Goal: Find specific page/section: Locate a particular part of the current website

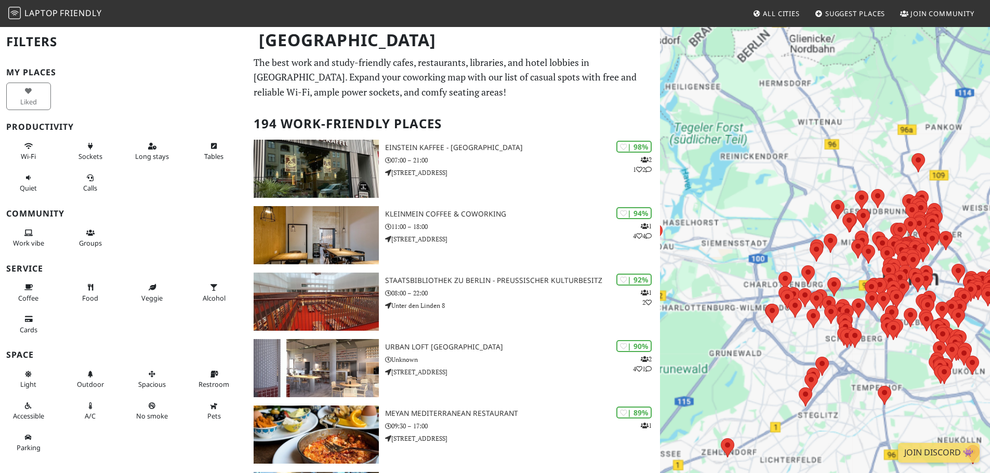
scroll to position [77, 0]
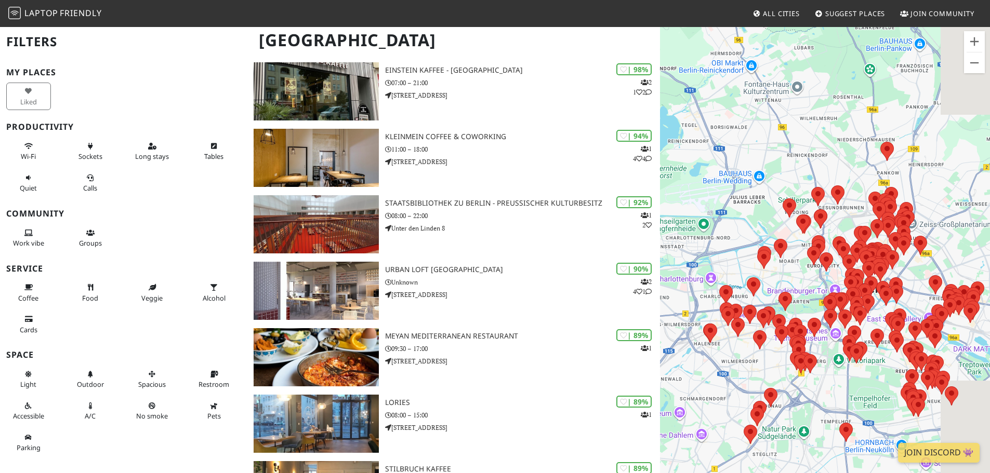
drag, startPoint x: 722, startPoint y: 249, endPoint x: 677, endPoint y: 238, distance: 45.5
click at [677, 238] on div at bounding box center [825, 262] width 330 height 473
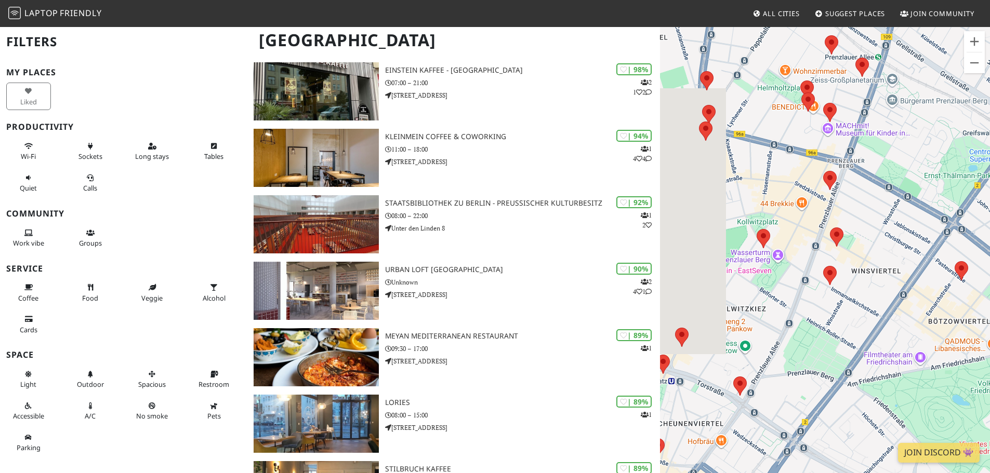
drag, startPoint x: 791, startPoint y: 106, endPoint x: 924, endPoint y: 199, distance: 162.6
click at [924, 199] on div at bounding box center [825, 262] width 330 height 473
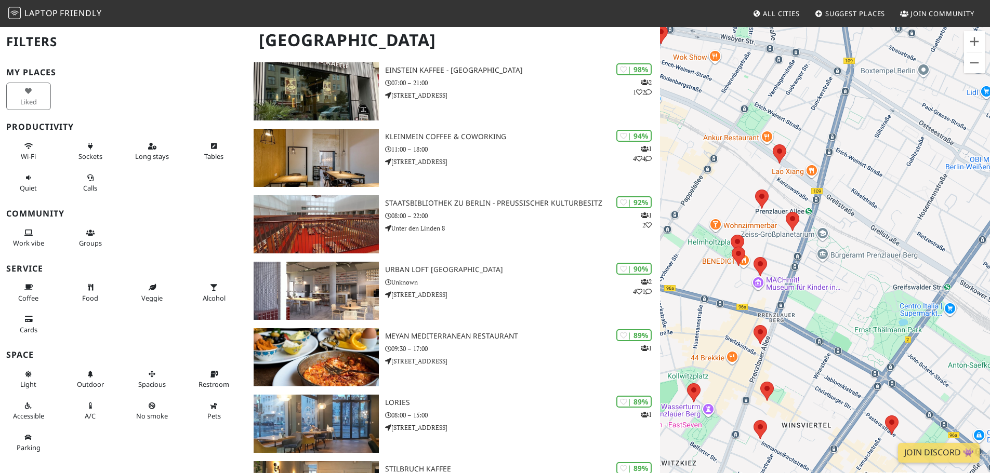
drag, startPoint x: 820, startPoint y: 152, endPoint x: 721, endPoint y: 284, distance: 165.1
click at [721, 284] on div at bounding box center [825, 262] width 330 height 473
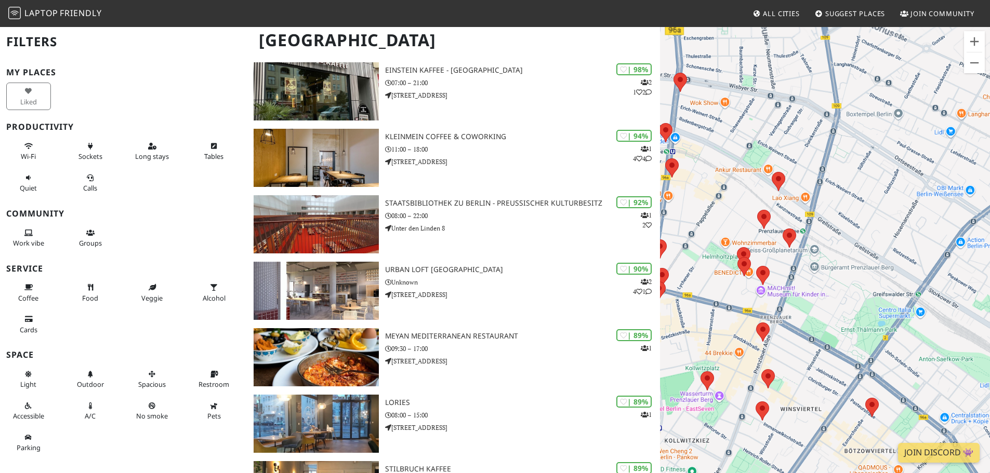
scroll to position [13, 0]
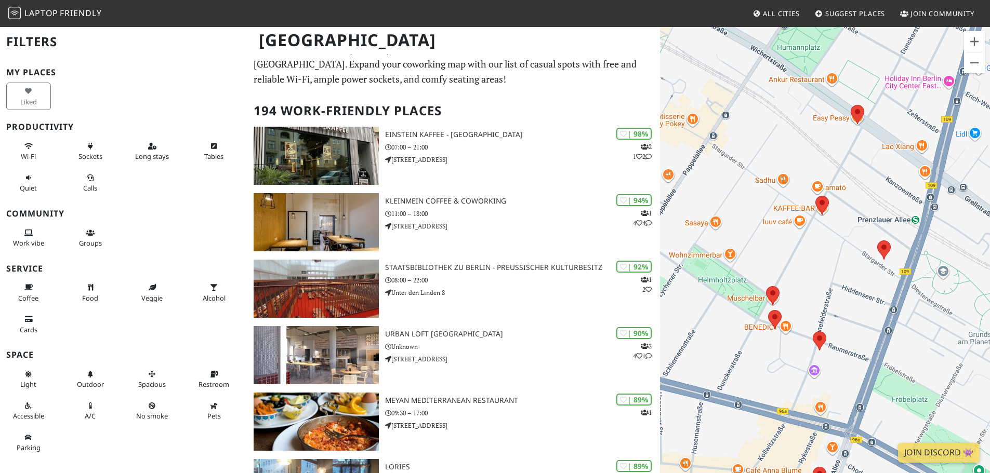
drag, startPoint x: 781, startPoint y: 267, endPoint x: 874, endPoint y: 282, distance: 94.2
click at [874, 282] on div at bounding box center [825, 262] width 330 height 473
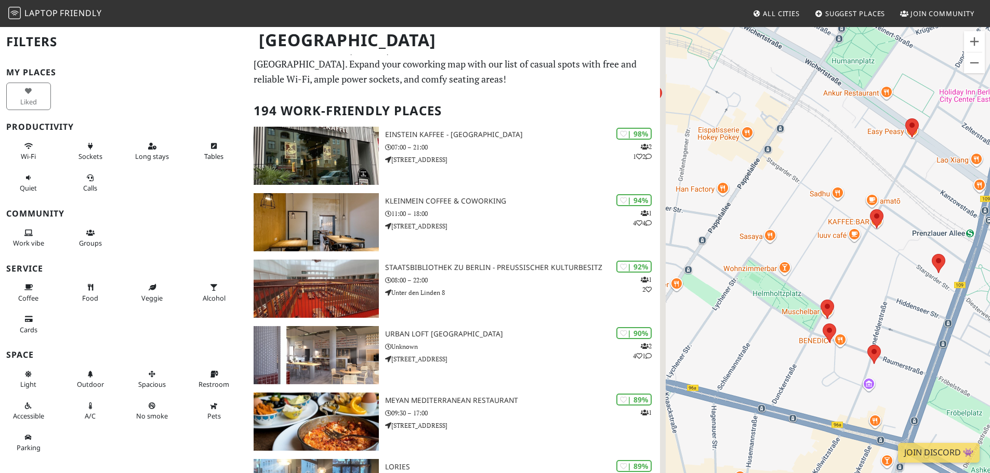
drag, startPoint x: 840, startPoint y: 270, endPoint x: 900, endPoint y: 284, distance: 62.0
click at [900, 284] on div at bounding box center [825, 262] width 330 height 473
click at [822, 324] on area at bounding box center [822, 324] width 0 height 0
click at [827, 311] on link "Al Hamra" at bounding box center [832, 314] width 28 height 8
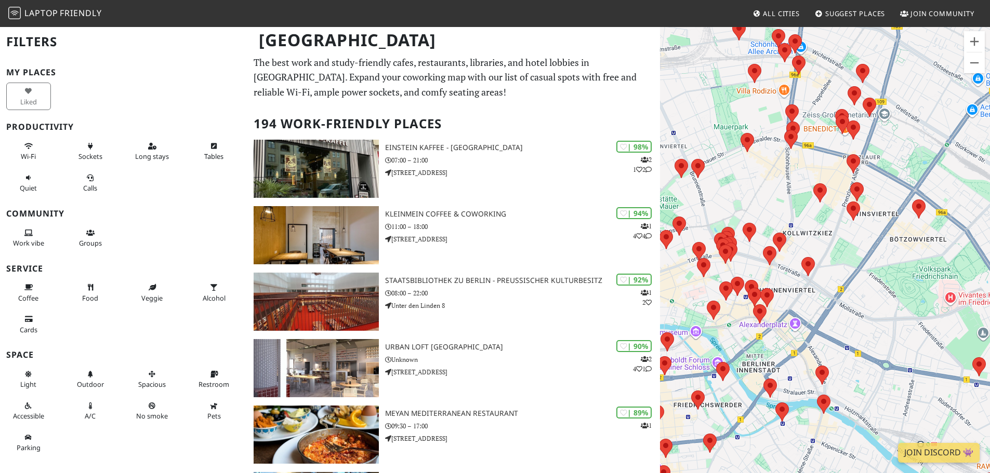
drag, startPoint x: 936, startPoint y: 84, endPoint x: 814, endPoint y: 131, distance: 131.4
click at [817, 209] on div at bounding box center [825, 262] width 330 height 473
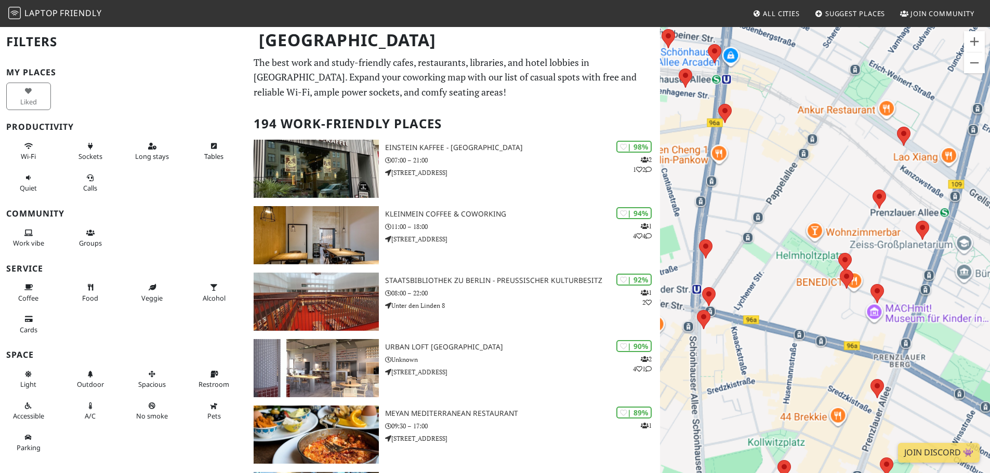
drag, startPoint x: 835, startPoint y: 110, endPoint x: 786, endPoint y: 265, distance: 163.6
click at [786, 265] on div at bounding box center [825, 262] width 330 height 473
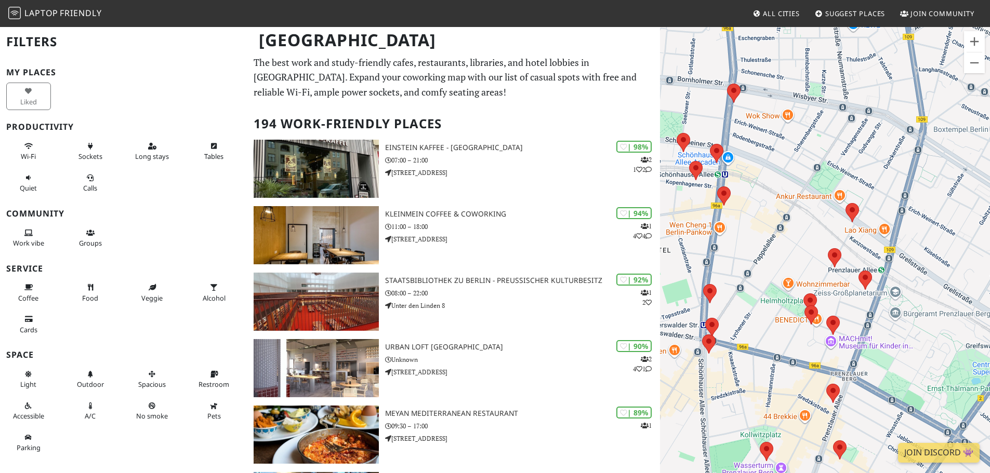
drag, startPoint x: 870, startPoint y: 188, endPoint x: 826, endPoint y: 232, distance: 61.7
click at [830, 229] on div at bounding box center [825, 262] width 330 height 473
